Goal: Use online tool/utility

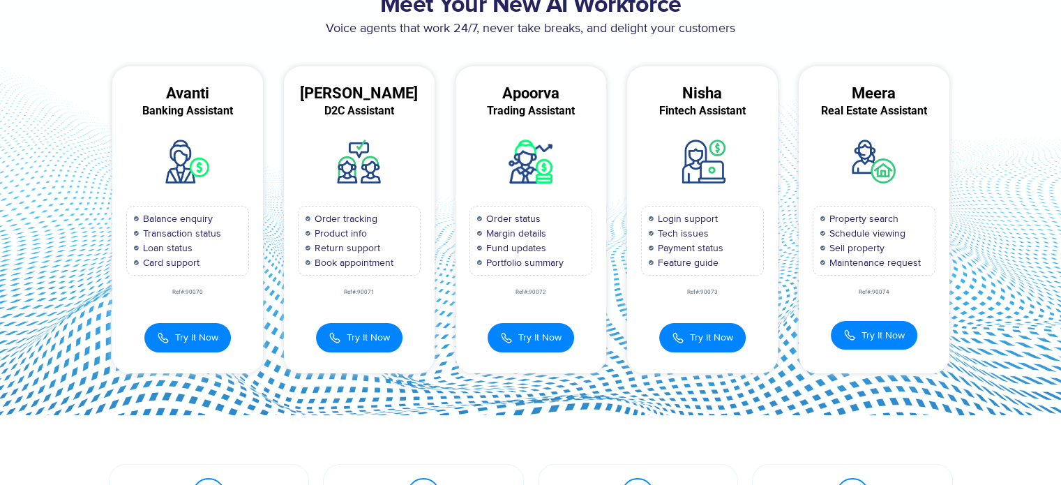
scroll to position [109, 0]
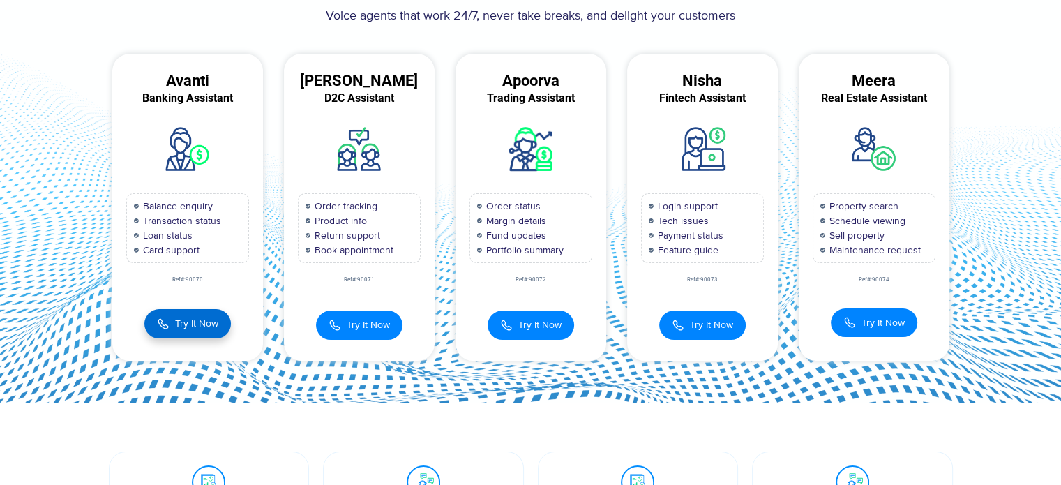
click at [181, 322] on span "Try It Now" at bounding box center [196, 323] width 43 height 15
click at [193, 317] on span "Try It Now" at bounding box center [196, 323] width 43 height 15
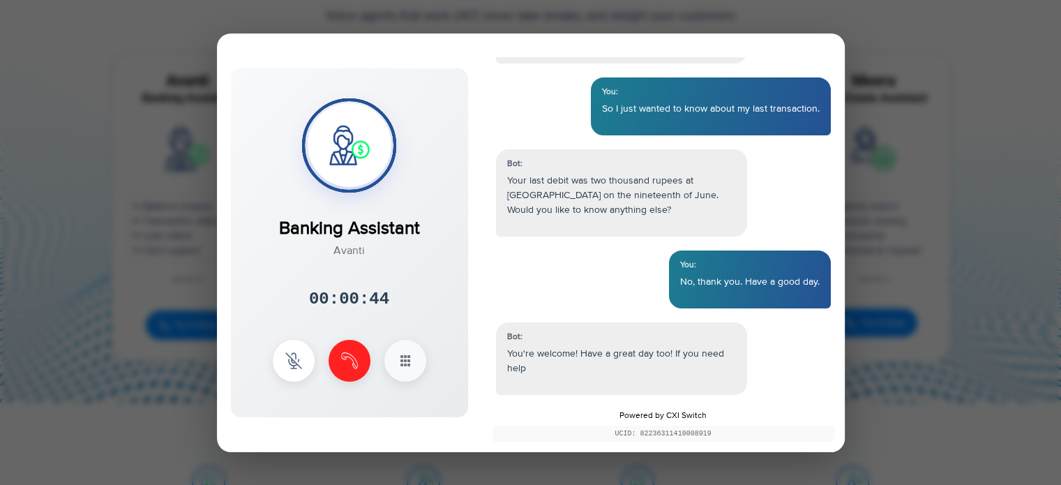
scroll to position [297, 0]
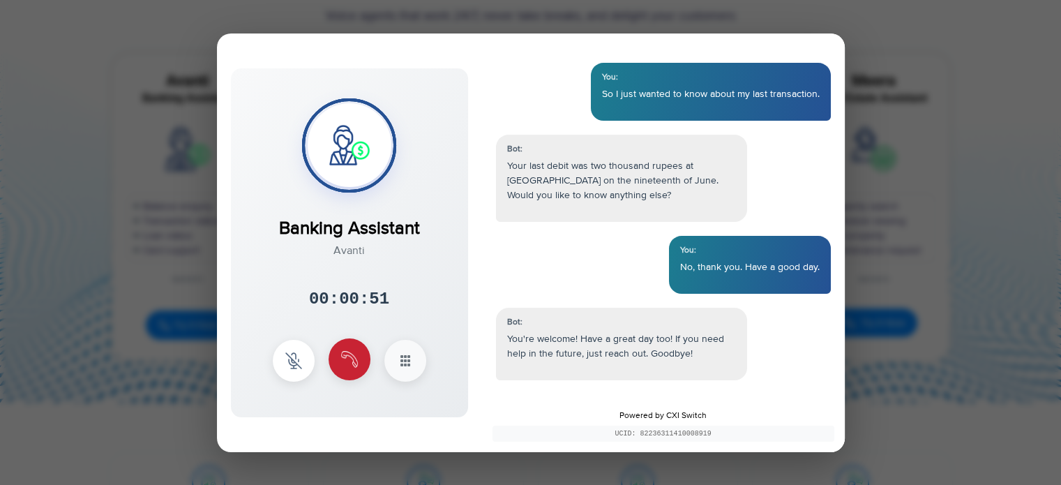
click at [347, 350] on button at bounding box center [350, 359] width 42 height 42
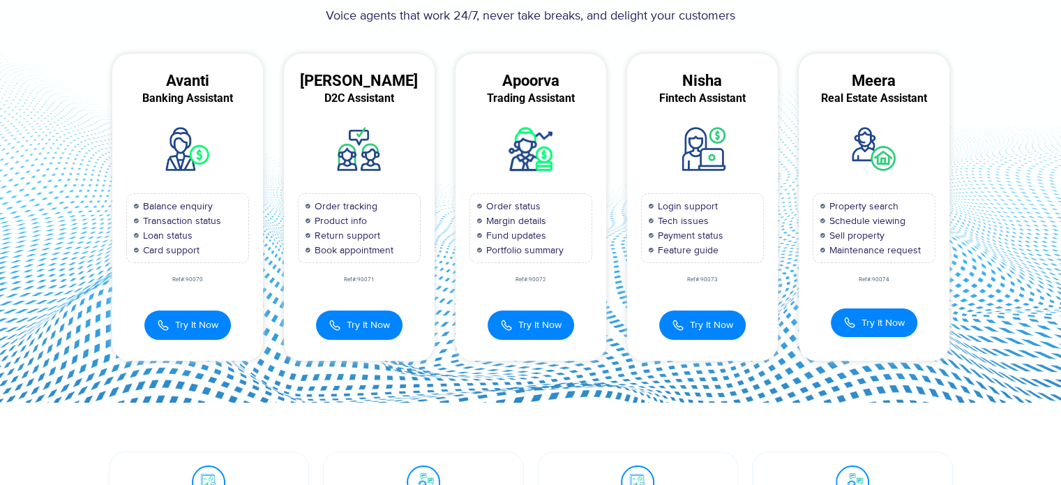
scroll to position [369, 0]
click at [872, 312] on button "Try It Now" at bounding box center [874, 321] width 87 height 29
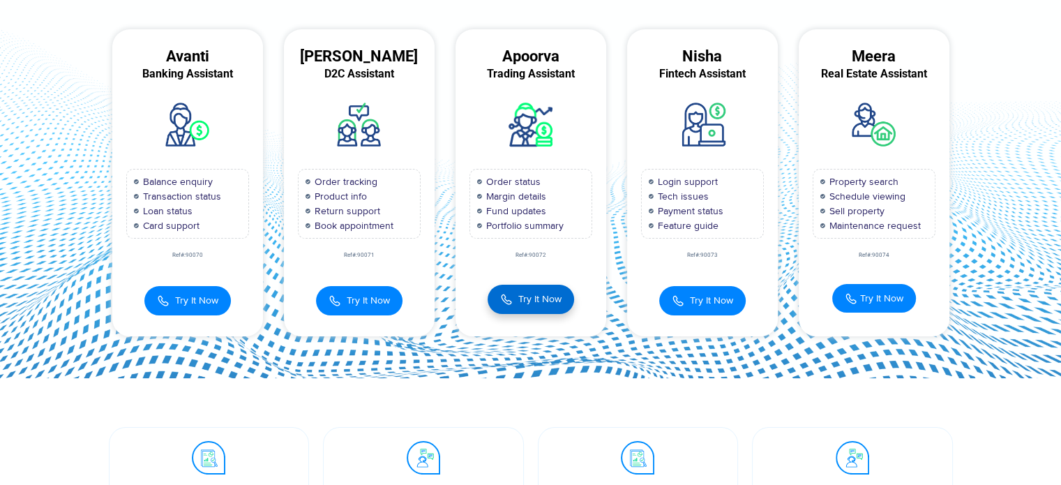
scroll to position [145, 0]
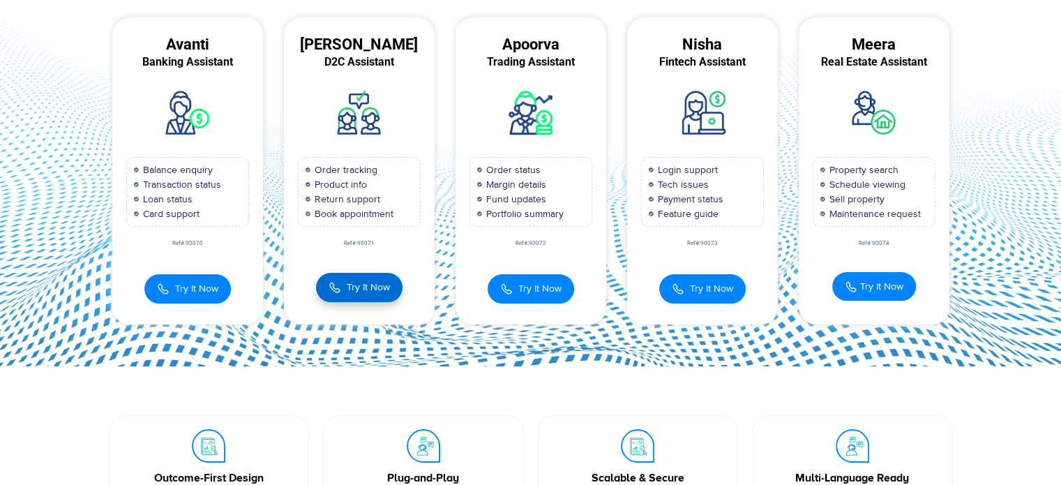
click at [337, 282] on img at bounding box center [335, 287] width 13 height 15
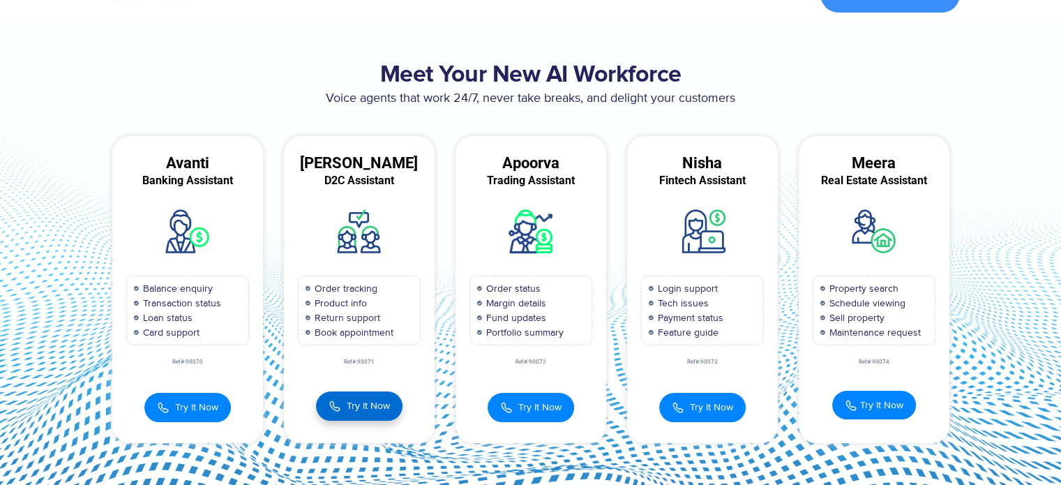
scroll to position [0, 0]
